Goal: Task Accomplishment & Management: Complete application form

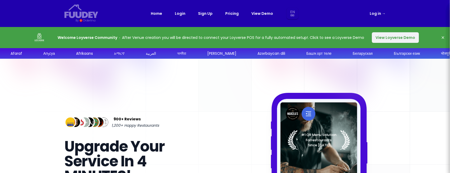
select select "en"
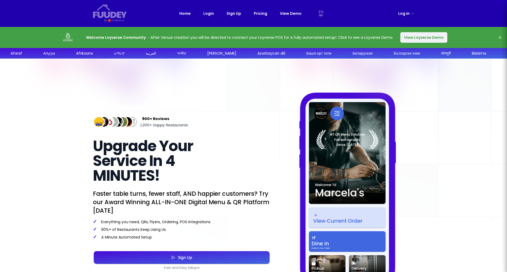
select select "en"
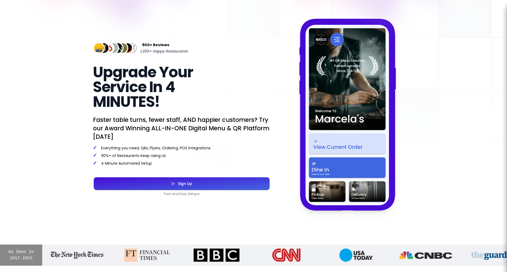
scroll to position [74, 0]
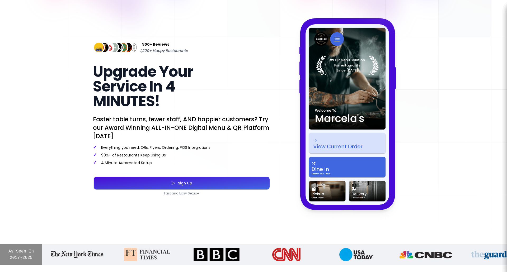
click at [182, 172] on button "Sign Up" at bounding box center [182, 183] width 176 height 13
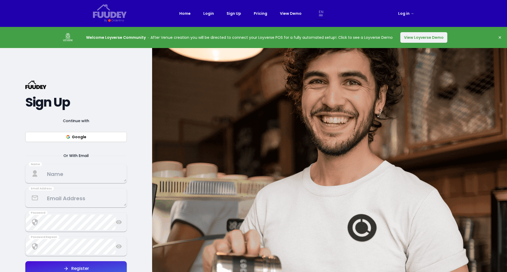
select select "en"
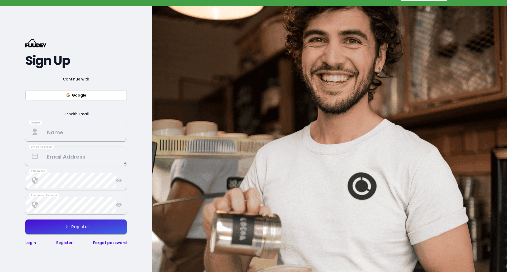
scroll to position [42, 0]
click at [86, 95] on button "Google" at bounding box center [75, 95] width 101 height 10
select select "en"
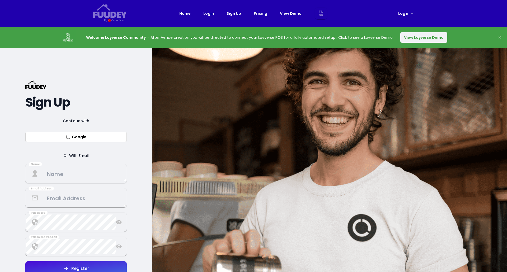
select select "en"
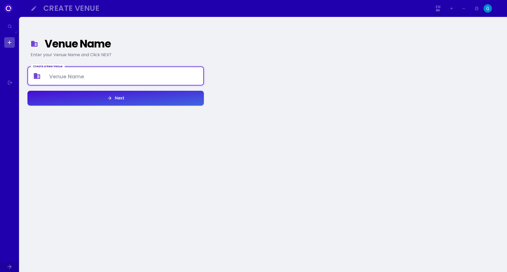
click at [70, 75] on Venue at bounding box center [115, 76] width 175 height 16
type Venue "Garayi"
click at [119, 100] on div "Next" at bounding box center [118, 98] width 12 height 4
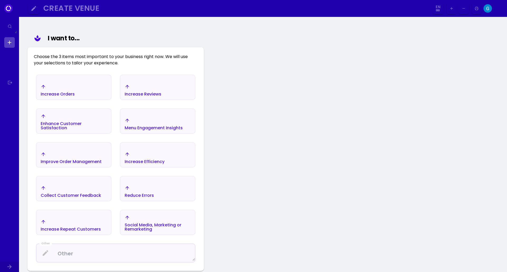
scroll to position [61, 0]
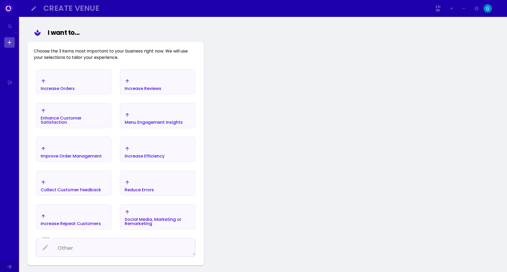
click at [84, 84] on div "Increase Orders" at bounding box center [73, 84] width 74 height 18
click at [75, 91] on div "Enhance Customer Satisfaction" at bounding box center [58, 88] width 34 height 4
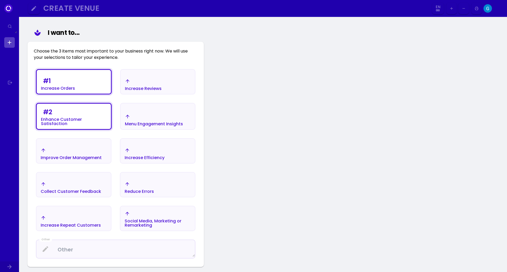
click at [80, 94] on div "Improve Order Management" at bounding box center [74, 83] width 74 height 21
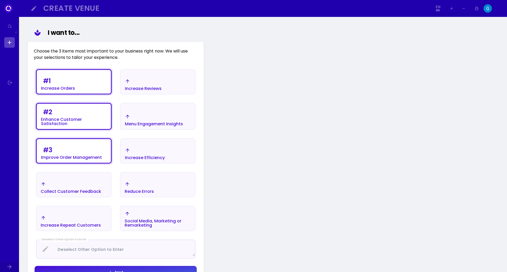
click at [75, 91] on div "Increase Efficiency" at bounding box center [58, 83] width 34 height 15
click at [75, 91] on div "Menu Engagement Insights" at bounding box center [58, 83] width 34 height 15
click at [75, 91] on div "Increase Repeat Customers" at bounding box center [58, 88] width 34 height 4
click at [75, 91] on div "# 2 Enhance Customer Satisfaction" at bounding box center [58, 83] width 34 height 15
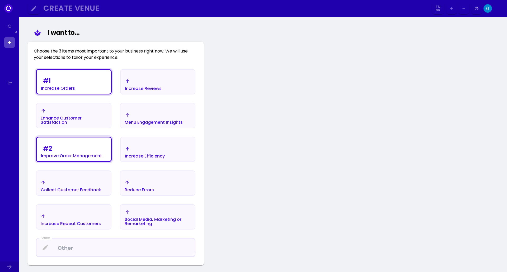
click at [75, 91] on div "Menu Engagement Insights" at bounding box center [58, 83] width 34 height 15
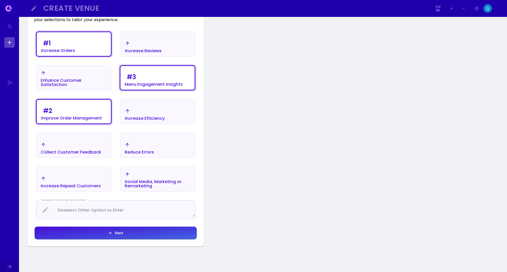
scroll to position [99, 0]
click at [75, 53] on div "Increase Efficiency" at bounding box center [58, 45] width 34 height 15
click at [75, 53] on div "# 3 Menu Engagement Insights" at bounding box center [58, 45] width 34 height 15
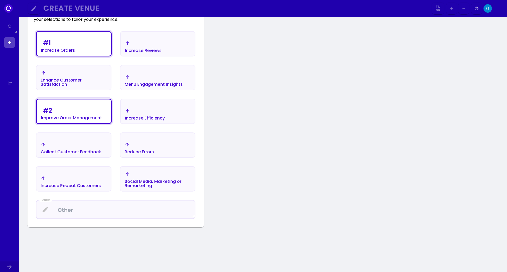
click at [75, 53] on div "Increase Efficiency" at bounding box center [58, 45] width 34 height 15
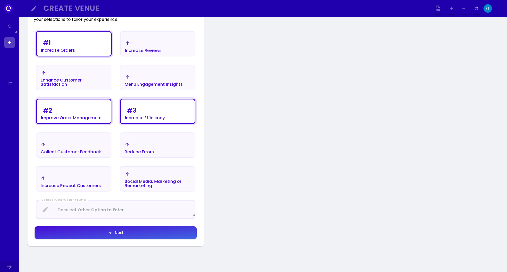
click at [124, 56] on button "Next" at bounding box center [157, 43] width 75 height 25
select select "en"
